Goal: Task Accomplishment & Management: Use online tool/utility

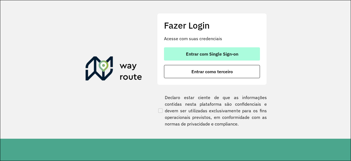
click at [196, 49] on button "Entrar com Single Sign-on" at bounding box center [212, 53] width 96 height 13
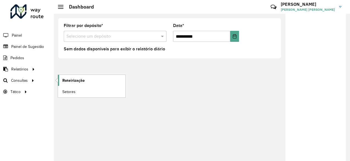
click at [69, 77] on span "Roteirização" at bounding box center [73, 80] width 22 height 6
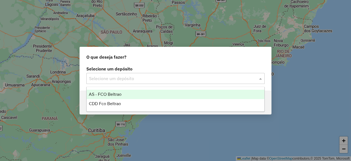
click at [147, 77] on input "text" at bounding box center [170, 78] width 162 height 7
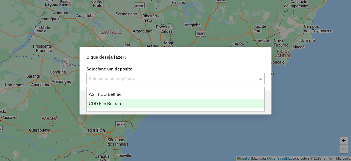
click at [131, 105] on div "CDD Fco Beltrao" at bounding box center [176, 103] width 178 height 9
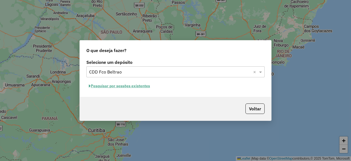
click at [131, 85] on button "Pesquisar por sessões existentes" at bounding box center [119, 85] width 66 height 9
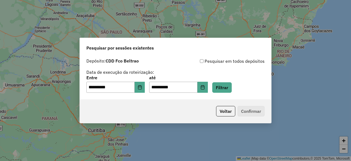
click at [218, 86] on div "**********" at bounding box center [175, 83] width 178 height 17
click at [204, 86] on icon "Choose Date" at bounding box center [203, 87] width 4 height 4
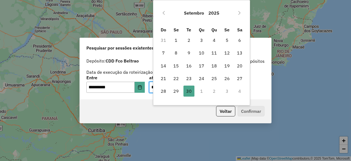
click at [200, 98] on div "Setembro 2025 Do Se Te Qu Qu Se Sa 31 1 2 3 4 5 6 7 8 9 10 11 12 13 14 15 16 17…" at bounding box center [201, 52] width 97 height 105
click at [203, 92] on td "1" at bounding box center [201, 91] width 13 height 13
click at [145, 102] on div "Voltar Confirmar" at bounding box center [176, 111] width 192 height 24
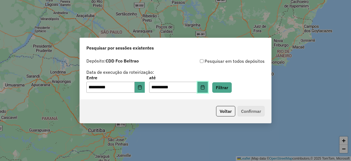
click at [205, 88] on icon "Choose Date" at bounding box center [203, 87] width 4 height 4
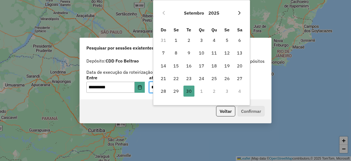
click at [239, 12] on icon "Next Month" at bounding box center [239, 13] width 4 height 4
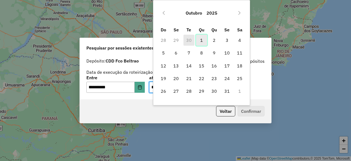
click at [203, 44] on span "1" at bounding box center [201, 40] width 11 height 11
type input "**********"
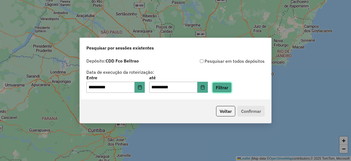
click at [231, 89] on button "Filtrar" at bounding box center [221, 87] width 19 height 10
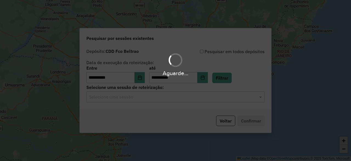
click at [170, 100] on div "Aguarde..." at bounding box center [175, 80] width 351 height 161
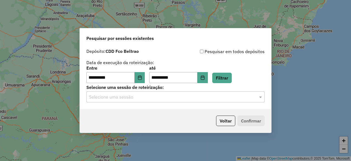
click at [147, 99] on input "text" at bounding box center [170, 97] width 162 height 7
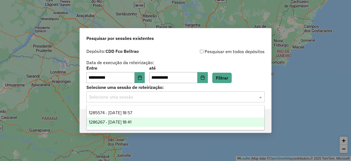
click at [147, 120] on div "1286267 - 01/10/2025 18:41" at bounding box center [176, 121] width 178 height 9
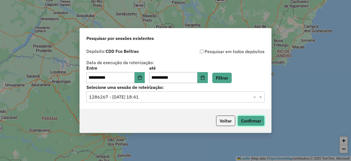
click at [245, 119] on button "Confirmar" at bounding box center [251, 120] width 27 height 10
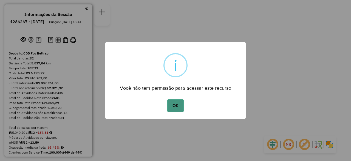
click at [178, 108] on button "OK" at bounding box center [175, 105] width 16 height 13
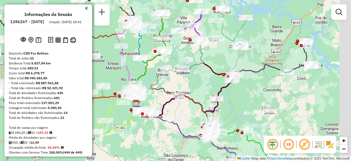
drag, startPoint x: 226, startPoint y: 102, endPoint x: 186, endPoint y: 125, distance: 45.6
click at [186, 125] on div "Janela de atendimento Grade de atendimento Capacidade Transportadoras Veículos …" at bounding box center [175, 80] width 351 height 161
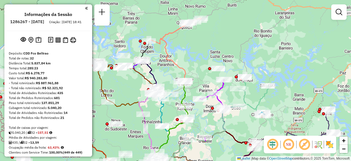
drag, startPoint x: 183, startPoint y: 27, endPoint x: 191, endPoint y: 51, distance: 25.4
click at [191, 51] on div "Janela de atendimento Grade de atendimento Capacidade Transportadoras Veículos …" at bounding box center [175, 80] width 351 height 161
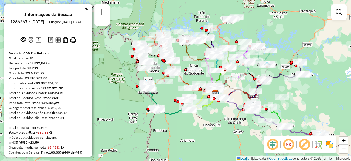
drag, startPoint x: 179, startPoint y: 82, endPoint x: 226, endPoint y: 44, distance: 60.5
click at [226, 44] on icon at bounding box center [220, 56] width 20 height 74
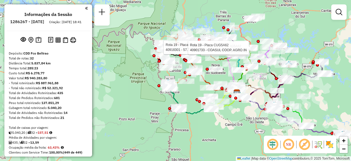
click at [85, 10] on em at bounding box center [86, 8] width 3 height 5
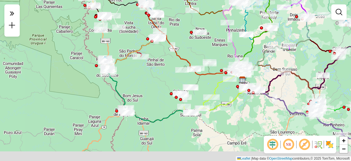
drag, startPoint x: 179, startPoint y: 140, endPoint x: 151, endPoint y: 107, distance: 43.4
click at [151, 107] on div "Rota 19 - Placa CUG5A62 40917383 - TAIANE TORRES Rota 19 - Placa CUG5A62 409183…" at bounding box center [175, 80] width 351 height 161
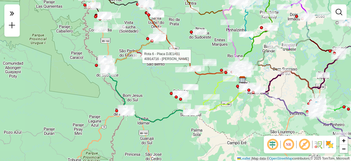
select select "**********"
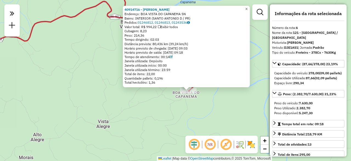
click at [248, 7] on span "×" at bounding box center [246, 9] width 2 height 5
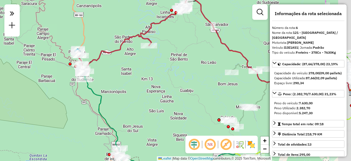
drag, startPoint x: 184, startPoint y: 93, endPoint x: 155, endPoint y: 86, distance: 29.6
click at [155, 86] on div "Janela de atendimento Grade de atendimento Capacidade Transportadoras Veículos …" at bounding box center [175, 80] width 351 height 161
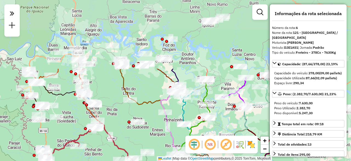
drag, startPoint x: 182, startPoint y: 86, endPoint x: 93, endPoint y: 171, distance: 122.9
click at [93, 160] on html "**********" at bounding box center [175, 80] width 351 height 161
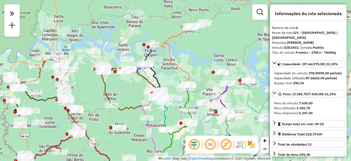
drag, startPoint x: 149, startPoint y: 90, endPoint x: 130, endPoint y: 96, distance: 19.2
click at [130, 96] on div "Janela de atendimento Grade de atendimento Capacidade Transportadoras Veículos …" at bounding box center [175, 80] width 351 height 161
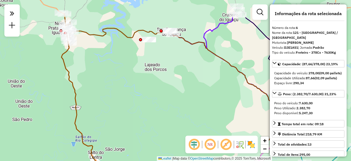
drag, startPoint x: 105, startPoint y: 68, endPoint x: 131, endPoint y: 101, distance: 41.7
click at [131, 101] on div "Janela de atendimento Grade de atendimento Capacidade Transportadoras Veículos …" at bounding box center [175, 80] width 351 height 161
click at [139, 43] on div "Janela de atendimento Grade de atendimento Capacidade Transportadoras Veículos …" at bounding box center [175, 80] width 351 height 161
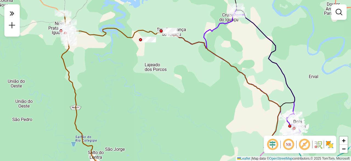
click at [135, 40] on div "Janela de atendimento Grade de atendimento Capacidade Transportadoras Veículos …" at bounding box center [175, 80] width 351 height 161
click at [135, 41] on div "Janela de atendimento Grade de atendimento Capacidade Transportadoras Veículos …" at bounding box center [175, 80] width 351 height 161
select select "**********"
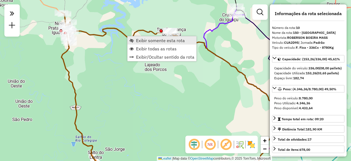
click at [143, 41] on span "Exibir somente esta rota" at bounding box center [160, 40] width 49 height 4
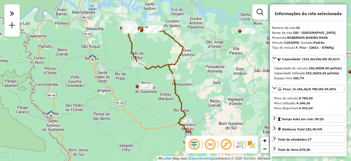
click at [155, 72] on div "Janela de atendimento Grade de atendimento Capacidade Transportadoras Veículos …" at bounding box center [175, 80] width 351 height 161
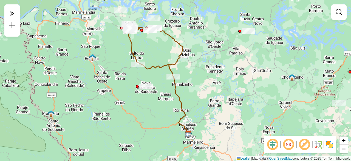
click at [175, 83] on icon at bounding box center [158, 82] width 60 height 104
select select "**********"
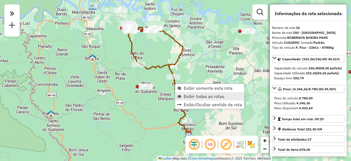
click at [194, 94] on span "Exibir todas as rotas" at bounding box center [204, 96] width 41 height 4
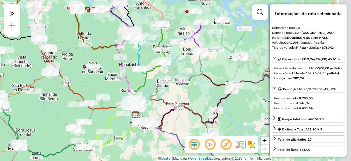
drag, startPoint x: 185, startPoint y: 98, endPoint x: 135, endPoint y: 79, distance: 53.7
click at [135, 79] on div "Janela de atendimento Grade de atendimento Capacidade Transportadoras Veículos …" at bounding box center [175, 80] width 351 height 161
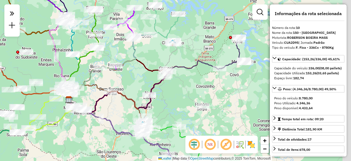
drag, startPoint x: 212, startPoint y: 105, endPoint x: 133, endPoint y: 92, distance: 79.4
click at [133, 92] on icon at bounding box center [141, 89] width 60 height 38
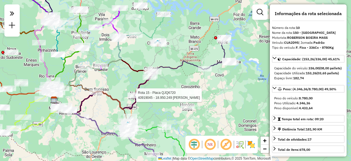
click at [213, 66] on icon at bounding box center [142, 79] width 176 height 41
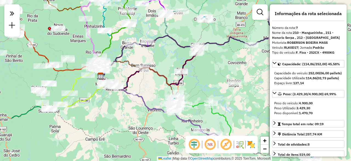
drag, startPoint x: 103, startPoint y: 95, endPoint x: 155, endPoint y: 89, distance: 52.2
click at [155, 89] on icon at bounding box center [136, 84] width 80 height 49
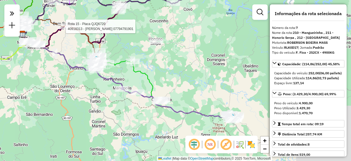
drag, startPoint x: 103, startPoint y: 139, endPoint x: 21, endPoint y: 82, distance: 99.4
click at [21, 82] on div "Rota 15 - Placa QJQ6720 40918313 - CASSIANO KOGGE 07794791901 Janela de atendim…" at bounding box center [175, 80] width 351 height 161
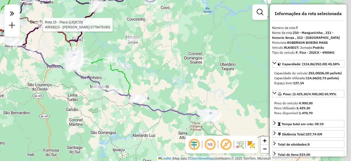
drag, startPoint x: 181, startPoint y: 84, endPoint x: 125, endPoint y: 71, distance: 57.0
click at [125, 71] on div "Rota 15 - Placa QJQ6720 40918313 - CASSIANO KOGGE 07794791901 Janela de atendim…" at bounding box center [175, 80] width 351 height 161
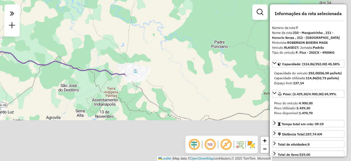
drag, startPoint x: 166, startPoint y: 105, endPoint x: 125, endPoint y: 62, distance: 59.6
click at [125, 62] on div "Rota 15 - Placa QJQ6720 40918313 - CASSIANO KOGGE 07794791901 Janela de atendim…" at bounding box center [175, 80] width 351 height 161
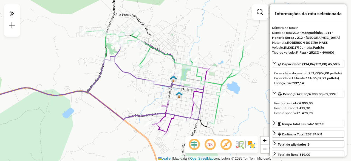
click at [133, 77] on icon at bounding box center [84, 82] width 239 height 76
click at [222, 85] on icon at bounding box center [165, 76] width 158 height 95
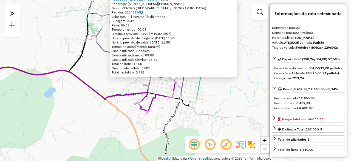
click at [173, 85] on icon at bounding box center [155, 66] width 71 height 94
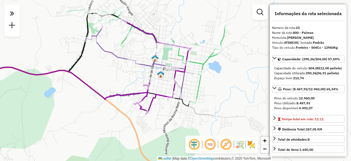
click at [173, 85] on icon at bounding box center [155, 66] width 71 height 94
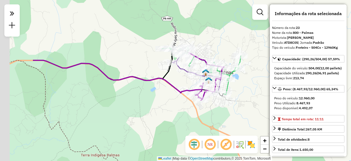
drag, startPoint x: 59, startPoint y: 79, endPoint x: 152, endPoint y: 92, distance: 93.6
click at [122, 84] on div "Janela de atendimento Grade de atendimento Capacidade Transportadoras Veículos …" at bounding box center [175, 80] width 351 height 161
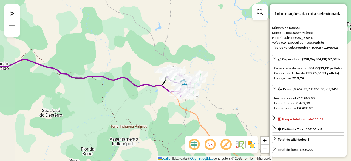
drag, startPoint x: 56, startPoint y: 88, endPoint x: 164, endPoint y: 87, distance: 108.4
click at [164, 87] on div "Janela de atendimento Grade de atendimento Capacidade Transportadoras Veículos …" at bounding box center [175, 80] width 351 height 161
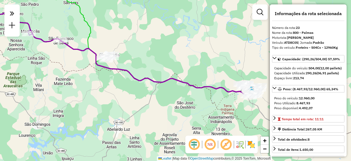
drag, startPoint x: 86, startPoint y: 83, endPoint x: 158, endPoint y: 102, distance: 74.5
click at [158, 102] on div "Janela de atendimento Grade de atendimento Capacidade Transportadoras Veículos …" at bounding box center [175, 80] width 351 height 161
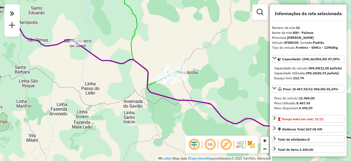
click at [151, 81] on icon at bounding box center [175, 63] width 421 height 151
click at [153, 83] on icon at bounding box center [128, 34] width 104 height 101
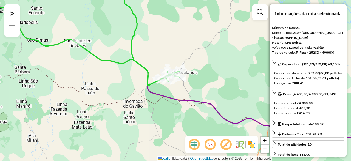
click at [153, 83] on icon at bounding box center [128, 34] width 104 height 101
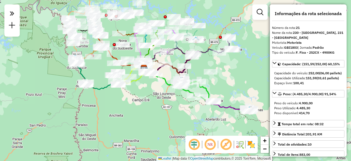
drag, startPoint x: 127, startPoint y: 86, endPoint x: 176, endPoint y: 124, distance: 62.1
click at [176, 124] on div "Janela de atendimento Grade de atendimento Capacidade Transportadoras Veículos …" at bounding box center [175, 80] width 351 height 161
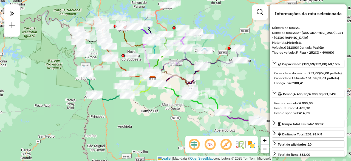
click at [103, 99] on icon at bounding box center [125, 89] width 60 height 21
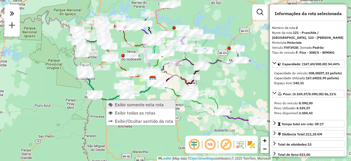
click at [131, 103] on span "Exibir somente esta rota" at bounding box center [139, 104] width 49 height 4
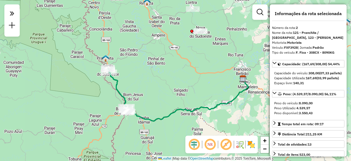
click at [151, 118] on icon at bounding box center [188, 99] width 120 height 42
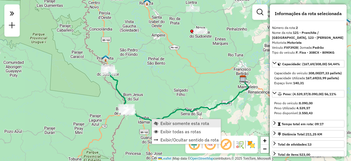
click at [191, 124] on span "Exibir somente esta rota" at bounding box center [185, 123] width 49 height 4
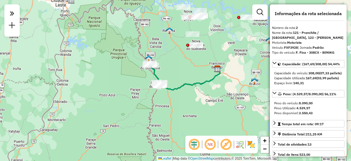
drag, startPoint x: 166, startPoint y: 77, endPoint x: 52, endPoint y: 94, distance: 115.3
click at [52, 94] on div "Janela de atendimento Grade de atendimento Capacidade Transportadoras Veículos …" at bounding box center [175, 80] width 351 height 161
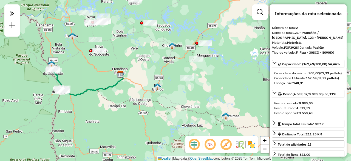
click at [87, 88] on icon at bounding box center [93, 84] width 60 height 21
click at [91, 89] on icon at bounding box center [93, 84] width 60 height 21
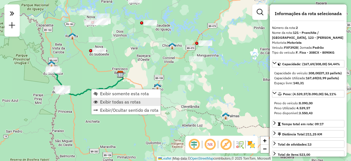
click at [121, 99] on span "Exibir todas as rotas" at bounding box center [120, 101] width 41 height 4
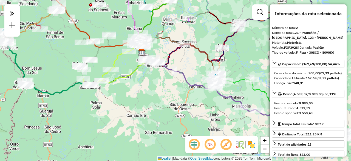
click at [115, 77] on icon at bounding box center [119, 68] width 55 height 32
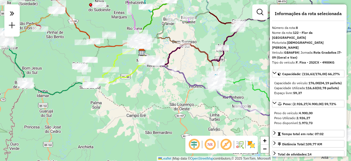
click at [98, 49] on icon at bounding box center [95, 18] width 94 height 68
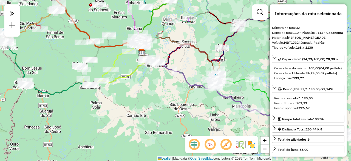
click at [99, 53] on icon at bounding box center [95, 51] width 33 height 35
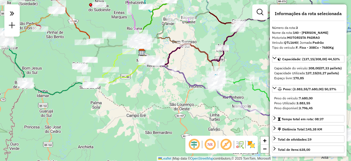
click at [97, 54] on icon at bounding box center [95, 51] width 33 height 35
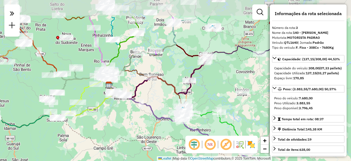
drag, startPoint x: 108, startPoint y: 96, endPoint x: 85, endPoint y: 121, distance: 33.2
click at [85, 121] on div "Janela de atendimento Grade de atendimento Capacidade Transportadoras Veículos …" at bounding box center [175, 80] width 351 height 161
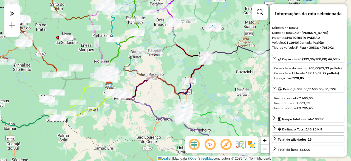
click at [112, 54] on div "Janela de atendimento Grade de atendimento Capacidade Transportadoras Veículos …" at bounding box center [175, 80] width 351 height 161
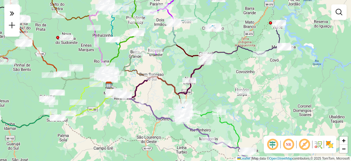
click at [116, 56] on icon at bounding box center [122, 35] width 33 height 83
select select "**********"
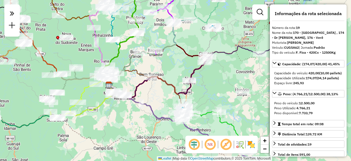
click at [117, 57] on icon at bounding box center [122, 35] width 33 height 83
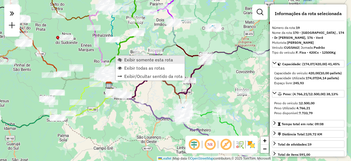
click at [130, 59] on span "Exibir somente esta rota" at bounding box center [148, 59] width 49 height 4
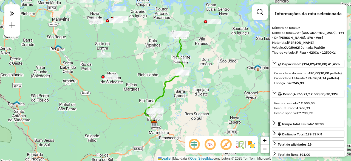
drag, startPoint x: 157, startPoint y: 79, endPoint x: 145, endPoint y: 78, distance: 11.6
click at [145, 78] on div "Janela de atendimento Grade de atendimento Capacidade Transportadoras Veículos …" at bounding box center [175, 80] width 351 height 161
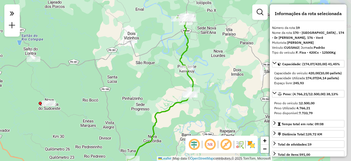
drag, startPoint x: 206, startPoint y: 50, endPoint x: 182, endPoint y: 77, distance: 36.7
click at [182, 77] on div "Janela de atendimento Grade de atendimento Capacidade Transportadoras Veículos …" at bounding box center [175, 80] width 351 height 161
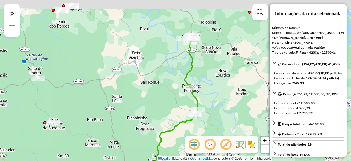
drag, startPoint x: 218, startPoint y: 50, endPoint x: 203, endPoint y: 78, distance: 32.8
click at [203, 78] on div "Janela de atendimento Grade de atendimento Capacidade Transportadoras Veículos …" at bounding box center [175, 80] width 351 height 161
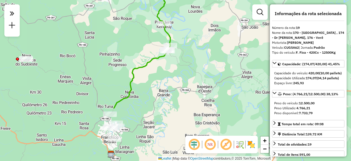
drag, startPoint x: 167, startPoint y: 110, endPoint x: 142, endPoint y: 42, distance: 72.8
click at [142, 42] on div "Janela de atendimento Grade de atendimento Capacidade Transportadoras Veículos …" at bounding box center [175, 80] width 351 height 161
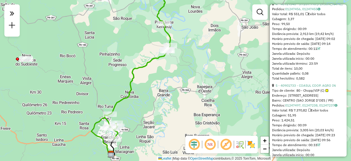
scroll to position [508, 0]
click at [116, 101] on icon at bounding box center [138, 61] width 66 height 154
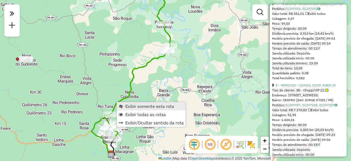
click at [151, 107] on span "Exibir somente esta rota" at bounding box center [149, 106] width 49 height 4
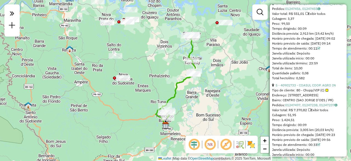
click at [176, 113] on div "Janela de atendimento Grade de atendimento Capacidade Transportadoras Veículos …" at bounding box center [175, 80] width 351 height 161
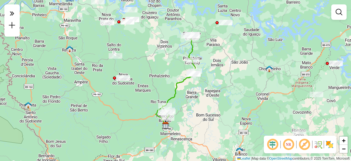
click at [168, 99] on icon at bounding box center [178, 76] width 33 height 83
select select "**********"
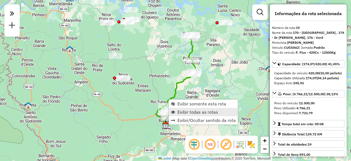
click at [190, 113] on span "Exibir todas as rotas" at bounding box center [198, 111] width 41 height 4
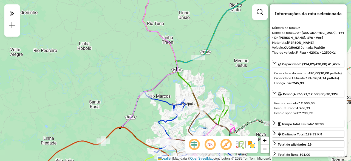
click at [169, 118] on icon at bounding box center [194, 135] width 94 height 81
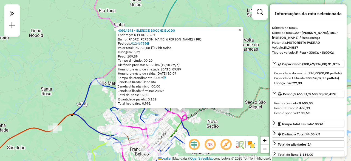
click at [241, 29] on span "×" at bounding box center [240, 29] width 2 height 5
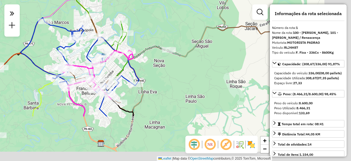
drag, startPoint x: 185, startPoint y: 70, endPoint x: 154, endPoint y: 43, distance: 40.2
click at [154, 43] on div "Janela de atendimento Grade de atendimento Capacidade Transportadoras Veículos …" at bounding box center [175, 80] width 351 height 161
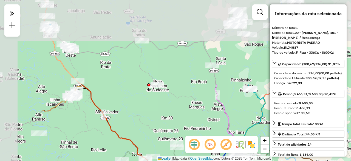
drag, startPoint x: 112, startPoint y: 54, endPoint x: 190, endPoint y: 154, distance: 126.9
click at [190, 154] on div "Janela de atendimento Grade de atendimento Capacidade Transportadoras Veículos …" at bounding box center [175, 80] width 351 height 161
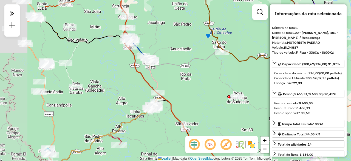
drag, startPoint x: 142, startPoint y: 122, endPoint x: 209, endPoint y: 126, distance: 67.1
click at [209, 126] on div "Janela de atendimento Grade de atendimento Capacidade Transportadoras Veículos …" at bounding box center [175, 80] width 351 height 161
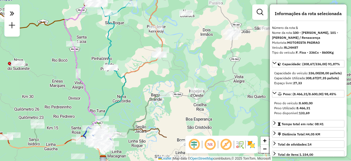
drag, startPoint x: 161, startPoint y: 95, endPoint x: 0, endPoint y: 71, distance: 162.9
click at [0, 71] on div "Janela de atendimento Grade de atendimento Capacidade Transportadoras Veículos …" at bounding box center [175, 80] width 351 height 161
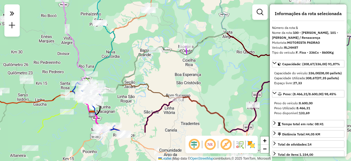
drag, startPoint x: 54, startPoint y: 58, endPoint x: 60, endPoint y: 21, distance: 37.8
click at [60, 21] on div "Janela de atendimento Grade de atendimento Capacidade Transportadoras Veículos …" at bounding box center [175, 80] width 351 height 161
click at [183, 57] on icon at bounding box center [191, 49] width 198 height 131
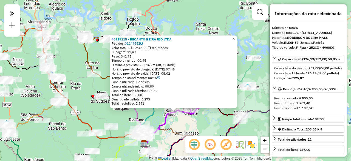
click at [235, 37] on link "×" at bounding box center [233, 38] width 7 height 7
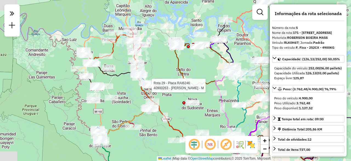
drag, startPoint x: 59, startPoint y: 82, endPoint x: 153, endPoint y: 86, distance: 93.9
click at [153, 86] on div at bounding box center [150, 85] width 14 height 5
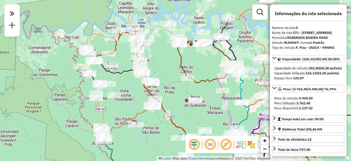
click at [115, 77] on icon at bounding box center [106, 81] width 20 height 33
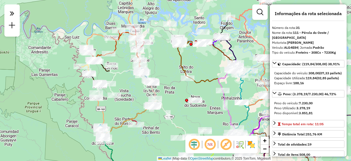
select select "**********"
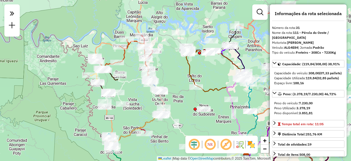
drag, startPoint x: 153, startPoint y: 60, endPoint x: 161, endPoint y: 69, distance: 12.2
click at [161, 69] on div "Janela de atendimento Grade de atendimento Capacidade Transportadoras Veículos …" at bounding box center [175, 80] width 351 height 161
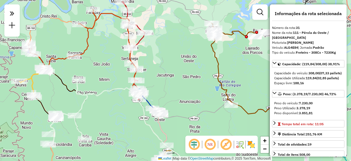
click at [127, 57] on icon at bounding box center [142, 93] width 99 height 167
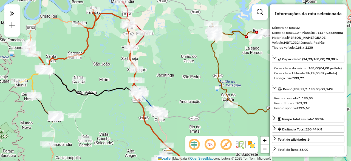
click at [128, 57] on icon at bounding box center [142, 93] width 99 height 167
click at [131, 57] on icon at bounding box center [142, 93] width 99 height 167
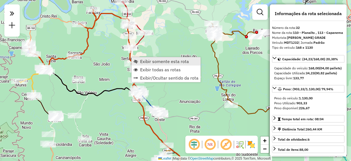
click at [162, 61] on span "Exibir somente esta rota" at bounding box center [164, 61] width 49 height 4
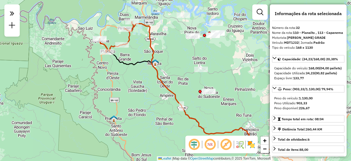
click at [154, 43] on icon at bounding box center [191, 80] width 119 height 117
click at [151, 41] on icon at bounding box center [191, 80] width 119 height 117
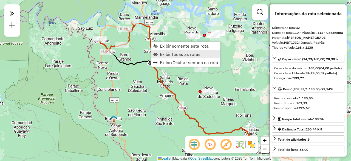
click at [186, 50] on link "Exibir todas as rotas" at bounding box center [185, 54] width 69 height 8
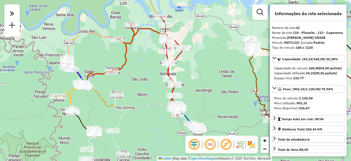
drag, startPoint x: 144, startPoint y: 43, endPoint x: 140, endPoint y: 75, distance: 32.7
click at [140, 75] on div "Janela de atendimento Grade de atendimento Capacidade Transportadoras Veículos …" at bounding box center [175, 80] width 351 height 161
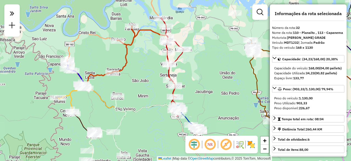
click at [129, 60] on icon at bounding box center [101, 56] width 68 height 61
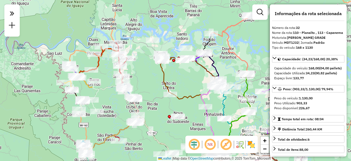
drag, startPoint x: 206, startPoint y: 88, endPoint x: 160, endPoint y: 83, distance: 46.4
click at [160, 83] on div "Janela de atendimento Grade de atendimento Capacidade Transportadoras Veículos …" at bounding box center [175, 80] width 351 height 161
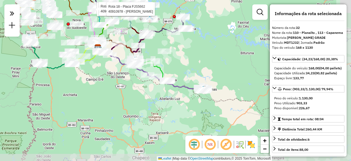
drag, startPoint x: 187, startPoint y: 92, endPoint x: 171, endPoint y: 58, distance: 37.6
click at [171, 58] on div "Rota 18 - Placa FJS5662 40900064 - LENIR DE OLIVEIRA E Rota 4 - Placa CUJ3I36 4…" at bounding box center [175, 80] width 351 height 161
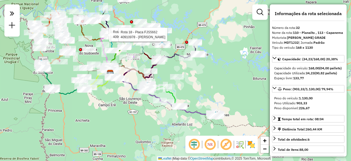
drag, startPoint x: 177, startPoint y: 50, endPoint x: 190, endPoint y: 75, distance: 28.3
click at [190, 75] on div "Rota 18 - Placa FJS5662 40900064 - LENIR DE OLIVEIRA E Rota 4 - Placa CUJ3I36 4…" at bounding box center [175, 80] width 351 height 161
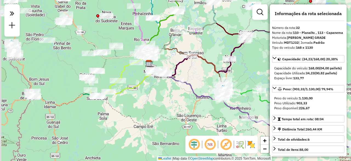
drag, startPoint x: 88, startPoint y: 97, endPoint x: 224, endPoint y: 88, distance: 135.9
click at [224, 88] on div "Rota 18 - Placa FJS5662 40900064 - LENIR DE OLIVEIRA E Rota 4 - Placa CUJ3I36 4…" at bounding box center [175, 80] width 351 height 161
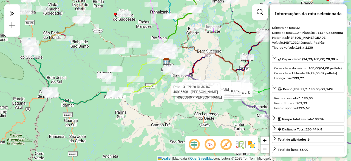
click at [19, 17] on div at bounding box center [11, 20] width 15 height 32
click at [17, 16] on em at bounding box center [12, 14] width 11 height 12
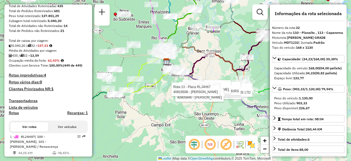
scroll to position [86, 0]
click at [33, 78] on h4 "Rotas improdutivas: 4" at bounding box center [48, 75] width 79 height 5
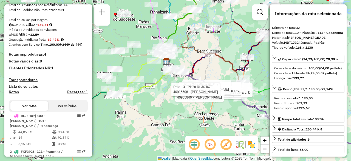
scroll to position [112, 0]
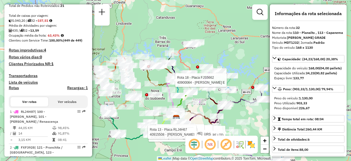
drag, startPoint x: 213, startPoint y: 65, endPoint x: 223, endPoint y: 59, distance: 12.0
click at [223, 59] on div "Rota 18 - Placa FJS5662 40900064 - LENIR DE OLIVEIRA E Rota 14 - Placa RLJ4G97 …" at bounding box center [175, 80] width 351 height 161
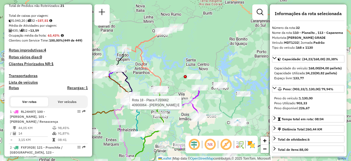
click at [150, 39] on icon at bounding box center [151, 39] width 52 height 26
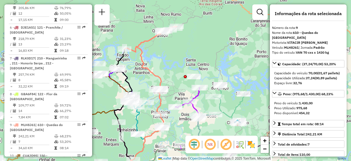
scroll to position [485, 0]
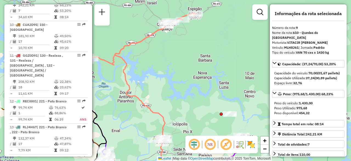
drag, startPoint x: 167, startPoint y: 63, endPoint x: 169, endPoint y: 75, distance: 11.8
click at [169, 75] on div "Janela de atendimento Grade de atendimento Capacidade Transportadoras Veículos …" at bounding box center [175, 80] width 351 height 161
click at [142, 42] on icon at bounding box center [144, 39] width 105 height 52
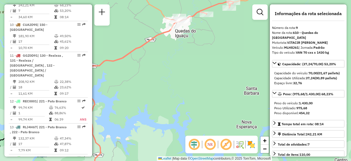
drag, startPoint x: 190, startPoint y: 45, endPoint x: 187, endPoint y: 56, distance: 11.0
click at [187, 56] on div "Janela de atendimento Grade de atendimento Capacidade Transportadoras Veículos …" at bounding box center [175, 80] width 351 height 161
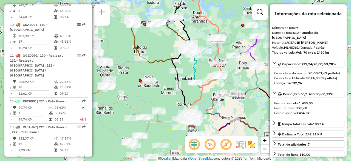
drag, startPoint x: 182, startPoint y: 62, endPoint x: 227, endPoint y: 17, distance: 63.6
click at [227, 17] on div "Janela de atendimento Grade de atendimento Capacidade Transportadoras Veículos …" at bounding box center [175, 80] width 351 height 161
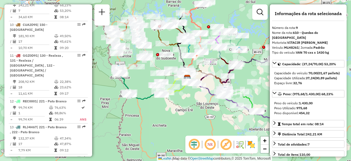
drag, startPoint x: 123, startPoint y: 104, endPoint x: 148, endPoint y: 85, distance: 31.1
click at [148, 85] on div "Janela de atendimento Grade de atendimento Capacidade Transportadoras Veículos …" at bounding box center [175, 80] width 351 height 161
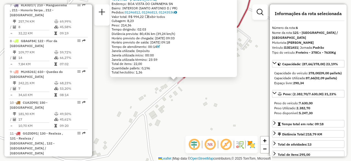
scroll to position [388, 0]
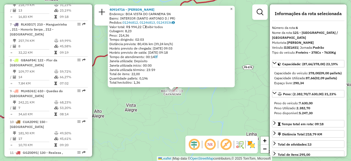
click at [233, 7] on span "×" at bounding box center [231, 9] width 2 height 5
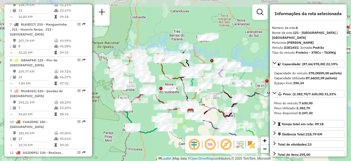
drag, startPoint x: 192, startPoint y: 68, endPoint x: 153, endPoint y: 126, distance: 70.3
click at [153, 126] on div "Janela de atendimento Grade de atendimento Capacidade Transportadoras Veículos …" at bounding box center [175, 80] width 351 height 161
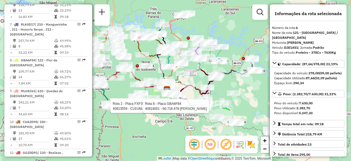
drag, startPoint x: 177, startPoint y: 83, endPoint x: 145, endPoint y: 21, distance: 69.0
click at [145, 21] on div "Rota 2 - Placa FXF3928 40900094 - SANTIN E BELMONTE LT Rota 2 - Placa FXF3928 4…" at bounding box center [175, 80] width 351 height 161
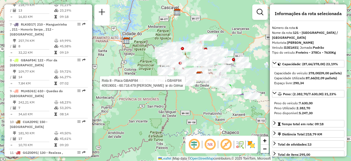
drag, startPoint x: 181, startPoint y: 99, endPoint x: 137, endPoint y: 112, distance: 45.7
click at [137, 112] on div "Rota 2 - Placa FXF3928 40900094 - SANTIN E BELMONTE LT Rota 2 - Placa FXF3928 4…" at bounding box center [175, 80] width 351 height 161
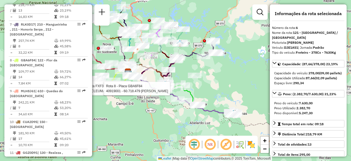
click at [206, 32] on div "Rota 2 - Placa FXF3928 40900094 - SANTIN E BELMONTE LT Rota 2 - Placa FXF3928 4…" at bounding box center [175, 80] width 351 height 161
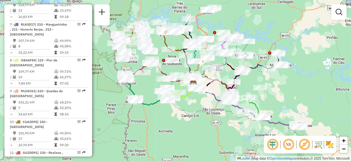
drag, startPoint x: 152, startPoint y: 117, endPoint x: 228, endPoint y: 138, distance: 78.6
click at [228, 138] on div "Janela de atendimento Grade de atendimento Capacidade Transportadoras Veículos …" at bounding box center [175, 80] width 351 height 161
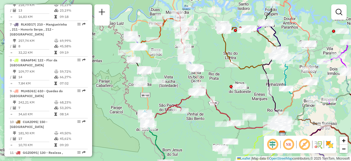
click at [165, 108] on icon at bounding box center [162, 114] width 37 height 19
select select "**********"
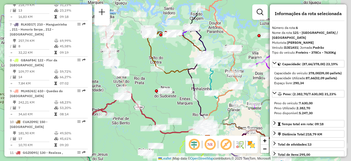
drag, startPoint x: 204, startPoint y: 100, endPoint x: 132, endPoint y: 103, distance: 72.5
click at [132, 103] on icon at bounding box center [155, 114] width 106 height 47
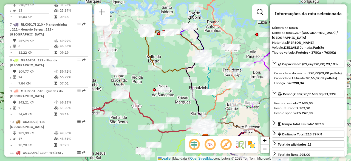
click at [187, 41] on icon at bounding box center [172, 53] width 55 height 53
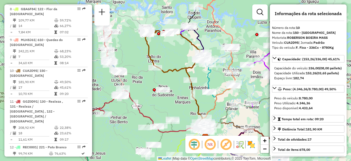
scroll to position [515, 0]
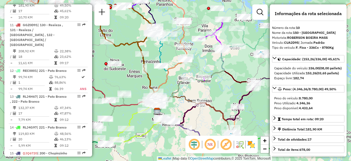
drag, startPoint x: 204, startPoint y: 104, endPoint x: 166, endPoint y: 82, distance: 43.3
click at [166, 82] on icon at bounding box center [167, 37] width 40 height 148
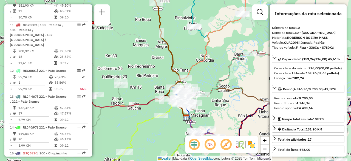
click at [117, 95] on icon at bounding box center [95, 116] width 66 height 70
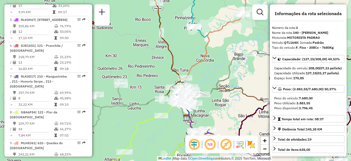
scroll to position [291, 0]
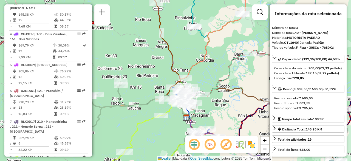
click at [117, 95] on icon at bounding box center [95, 116] width 66 height 70
drag, startPoint x: 120, startPoint y: 100, endPoint x: 119, endPoint y: 116, distance: 15.7
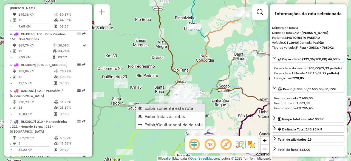
click at [179, 109] on span "Exibir somente esta rota" at bounding box center [169, 108] width 49 height 4
